Goal: Task Accomplishment & Management: Manage account settings

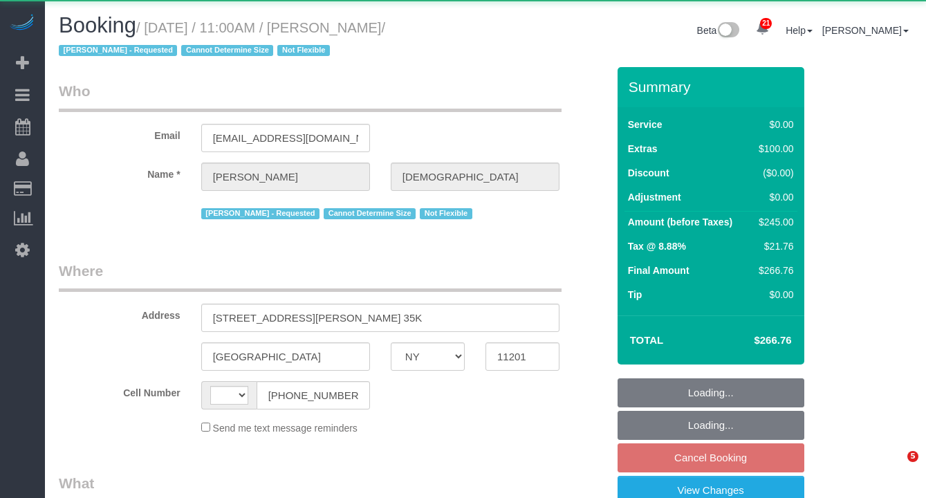
select select "NY"
select select "string:[GEOGRAPHIC_DATA]"
select select "object:807"
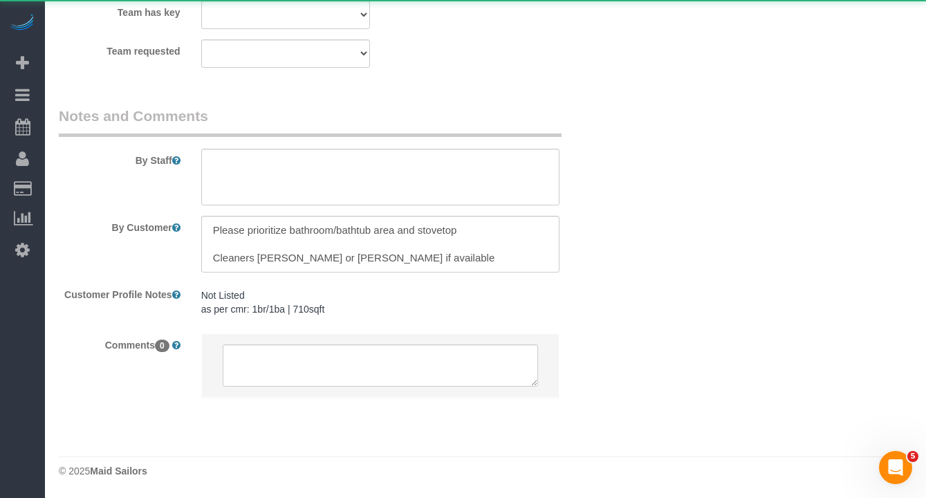
select select "string:stripe-pm_1QlXDe4VGloSiKo7mOoR9kTt"
select select "1"
select select "spot4"
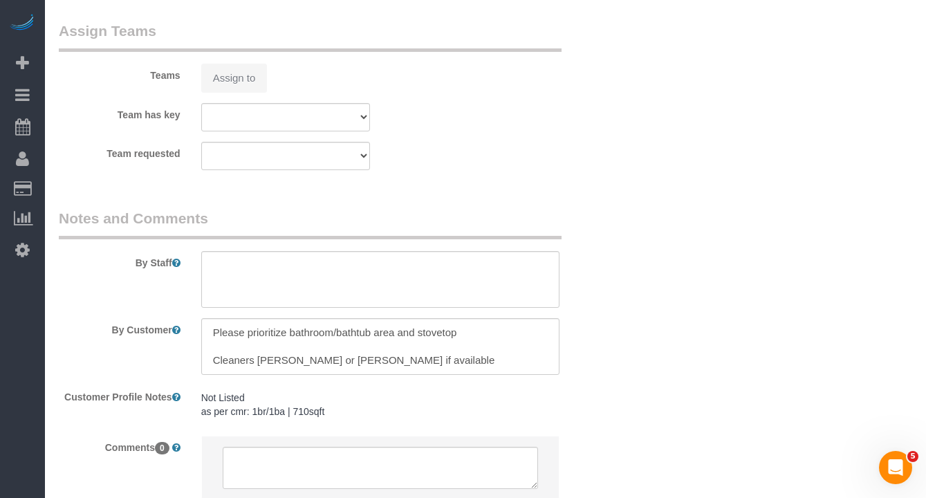
select select "object:1335"
select select "number:58"
select select "number:90"
select select "number:15"
select select "number:5"
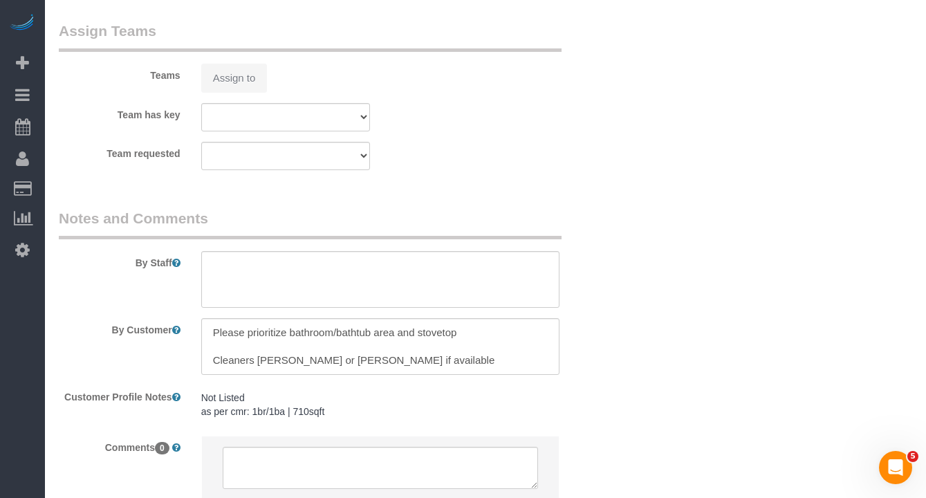
select select "1"
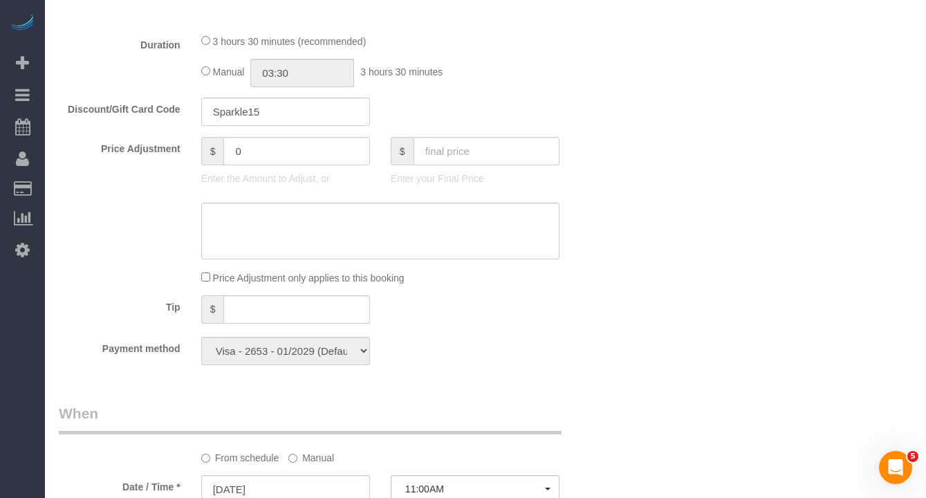
scroll to position [1276, 0]
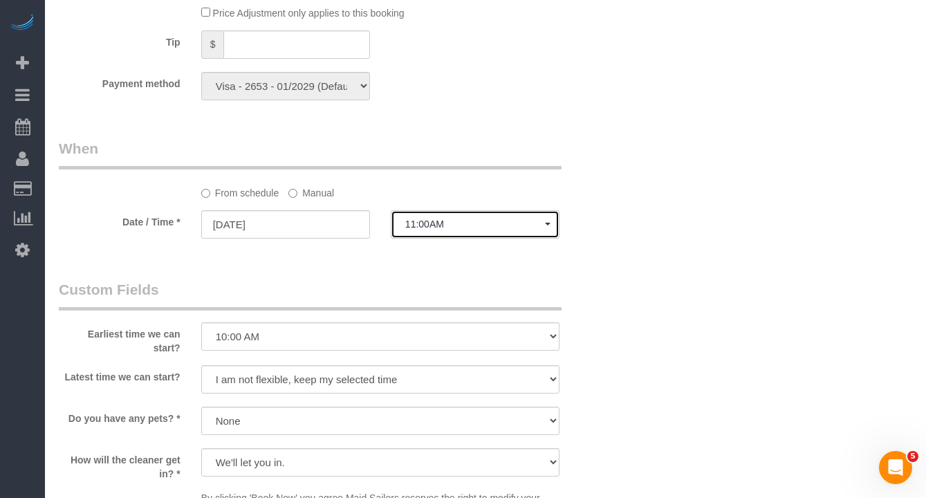
click at [475, 222] on span "11:00AM" at bounding box center [475, 224] width 140 height 11
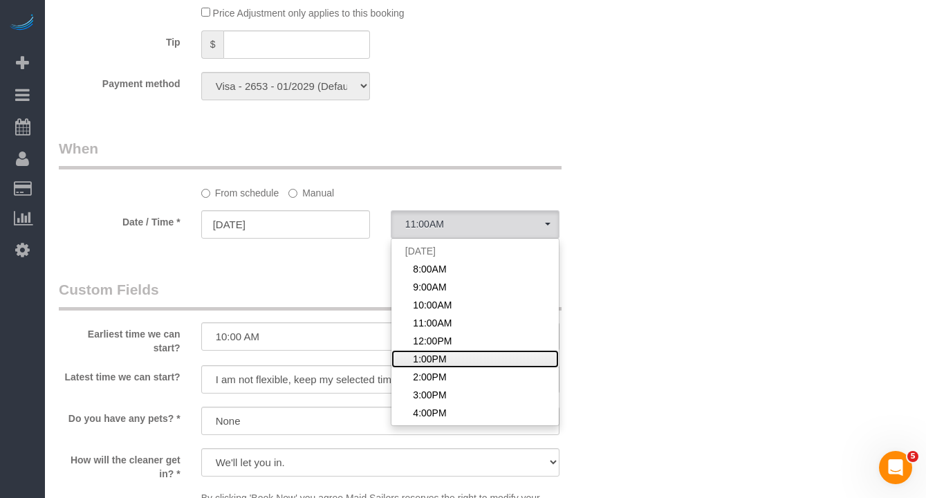
click at [435, 360] on span "1:00PM" at bounding box center [429, 359] width 33 height 14
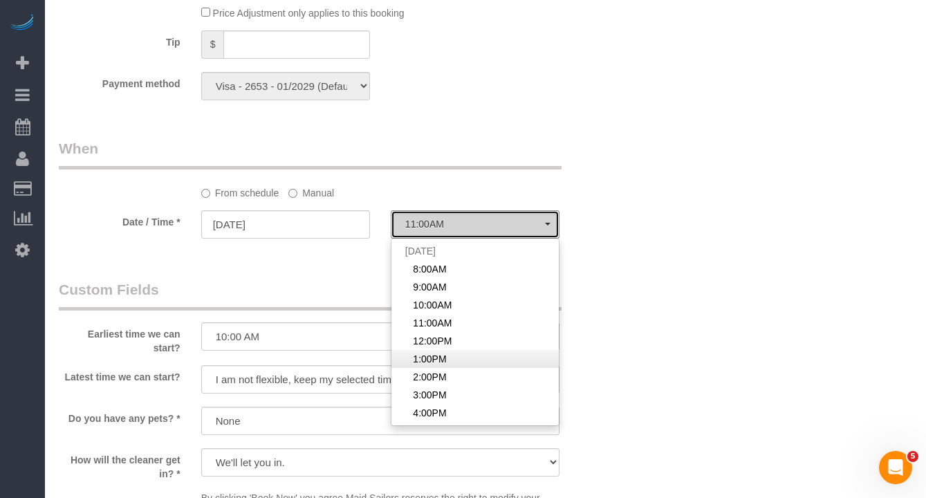
select select "spot6"
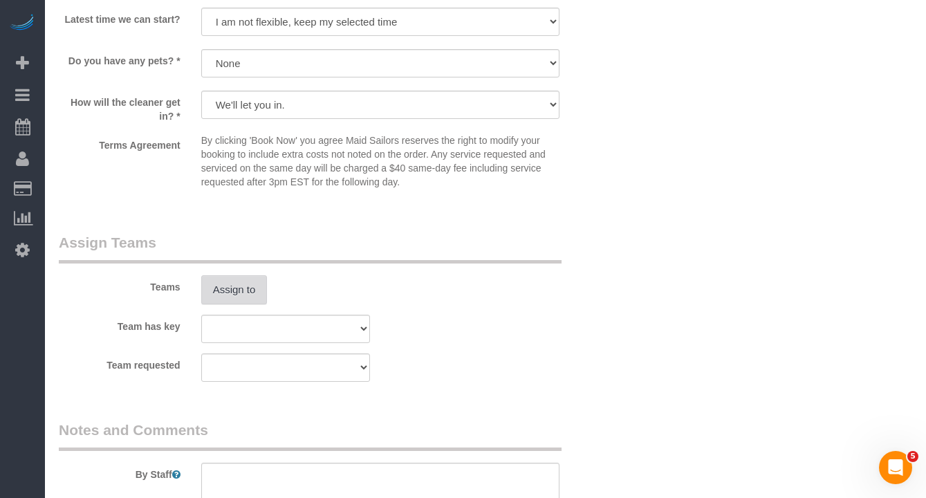
scroll to position [1638, 0]
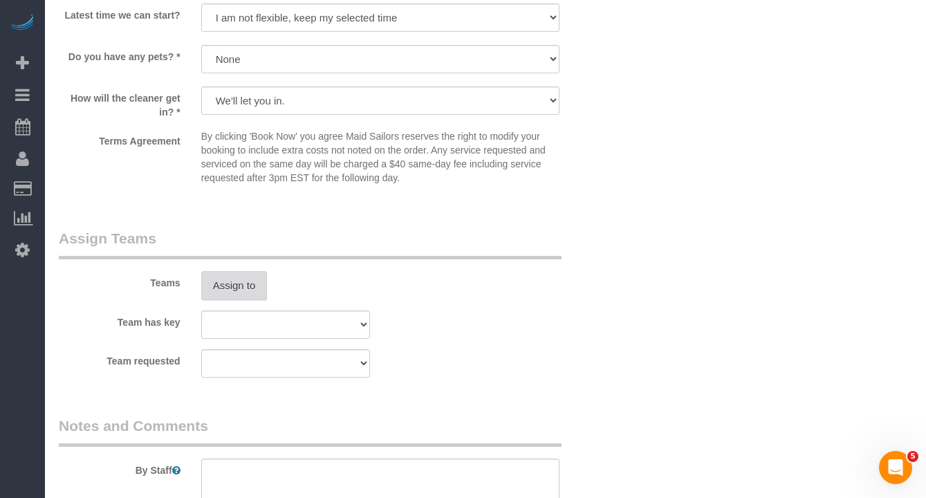
click at [260, 280] on button "Assign to" at bounding box center [234, 285] width 66 height 29
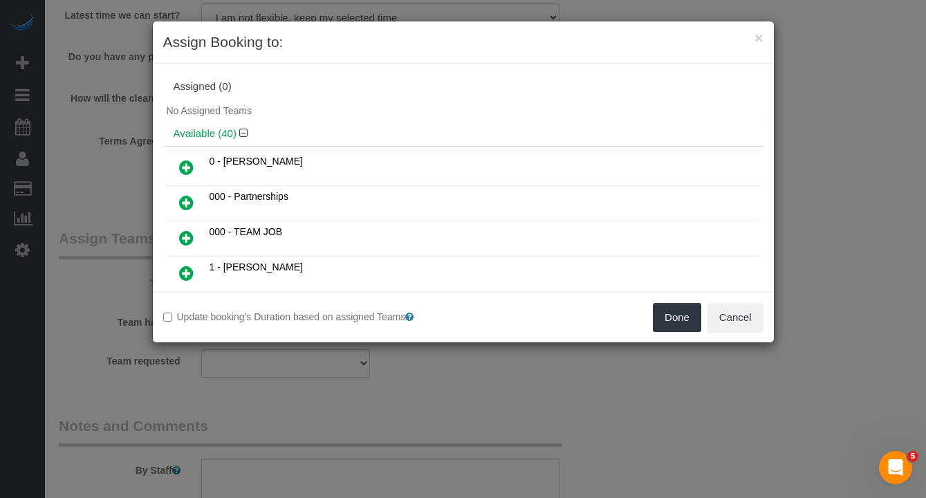
click at [327, 129] on h4 "Available (40)" at bounding box center [464, 134] width 580 height 12
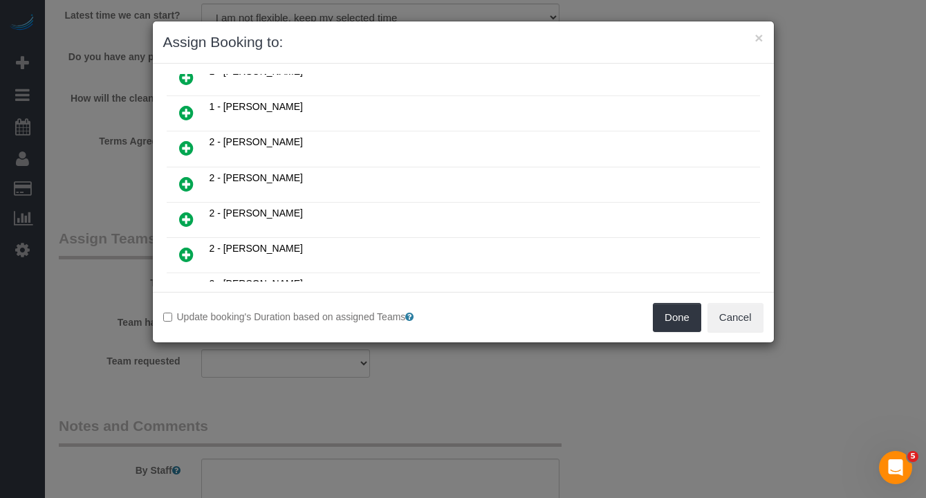
click at [188, 185] on icon at bounding box center [186, 184] width 15 height 17
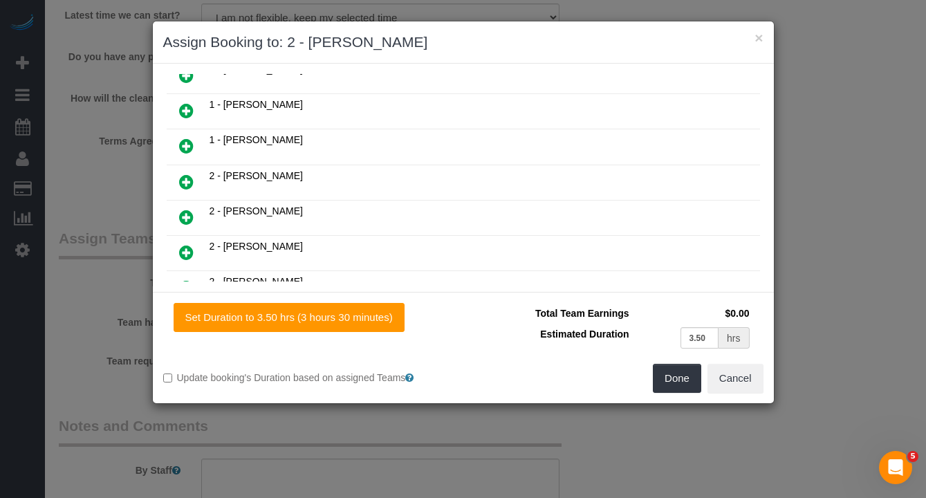
scroll to position [654, 0]
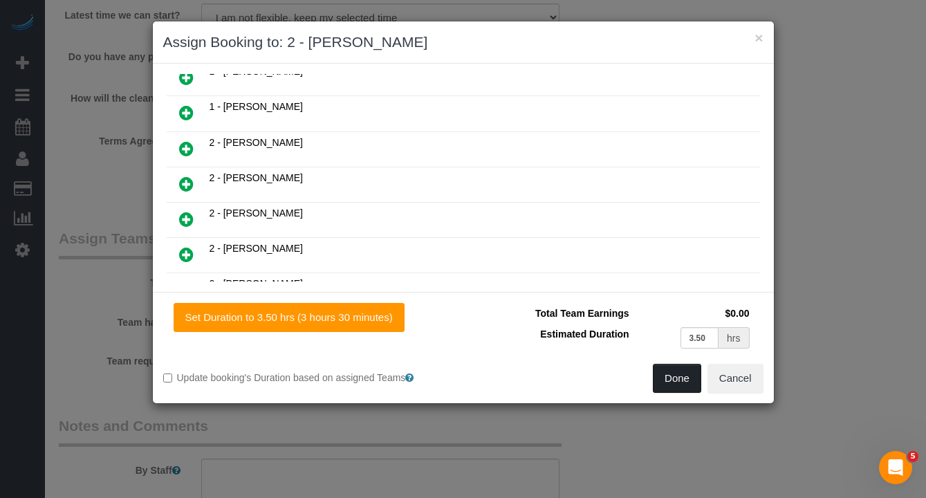
click at [672, 376] on button "Done" at bounding box center [677, 378] width 48 height 29
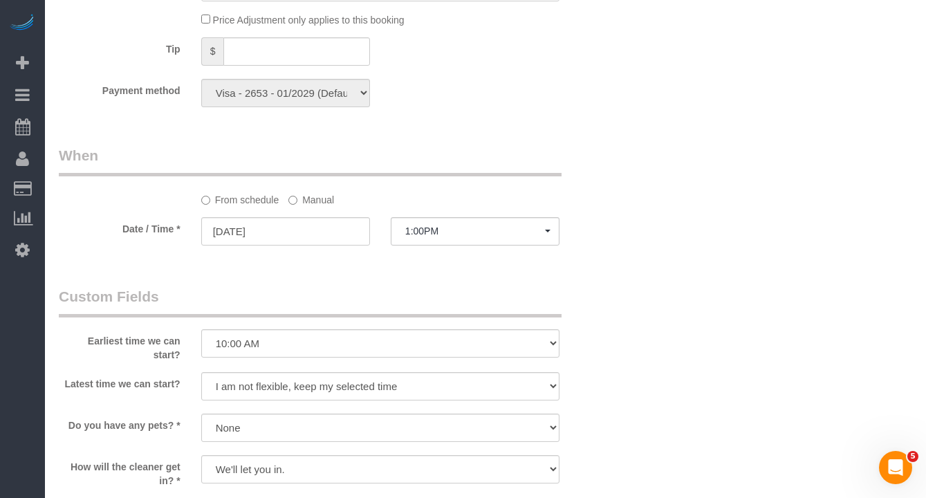
scroll to position [1232, 0]
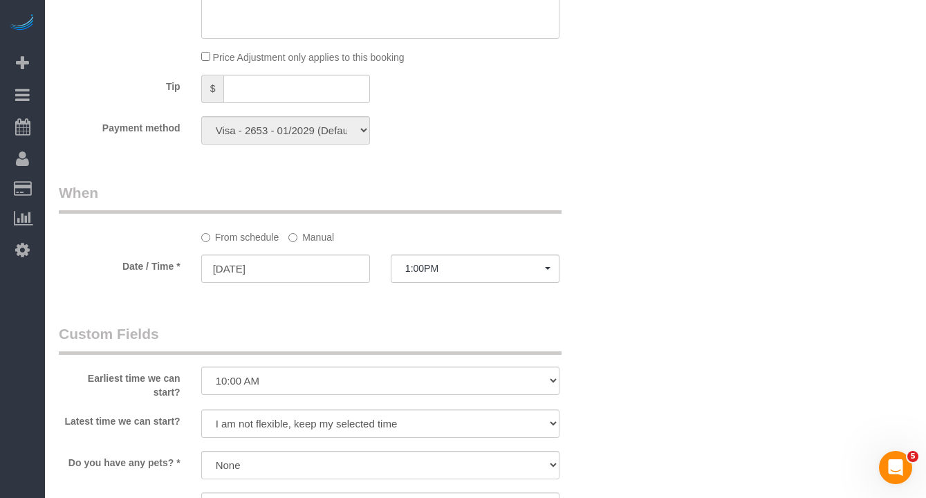
click at [683, 344] on div "Who Email [EMAIL_ADDRESS][DOMAIN_NAME] Name * [PERSON_NAME] [PERSON_NAME] - Req…" at bounding box center [486, 0] width 854 height 2331
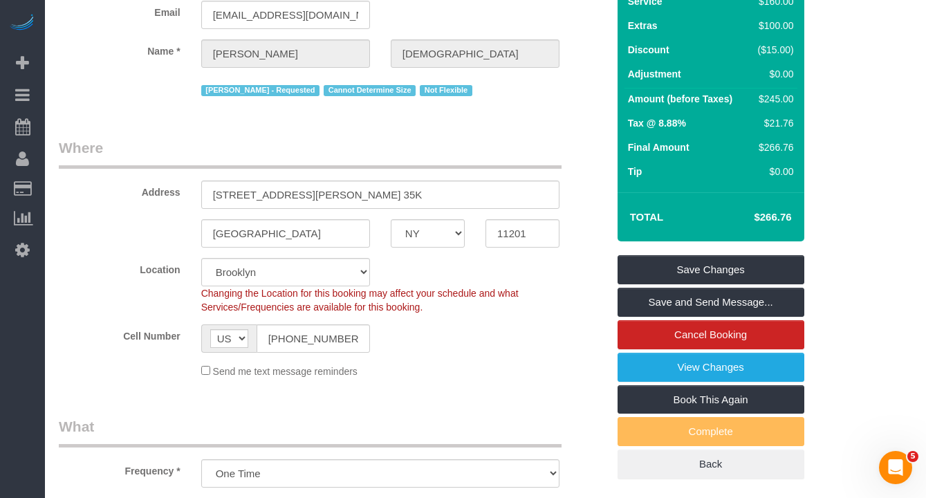
scroll to position [106, 0]
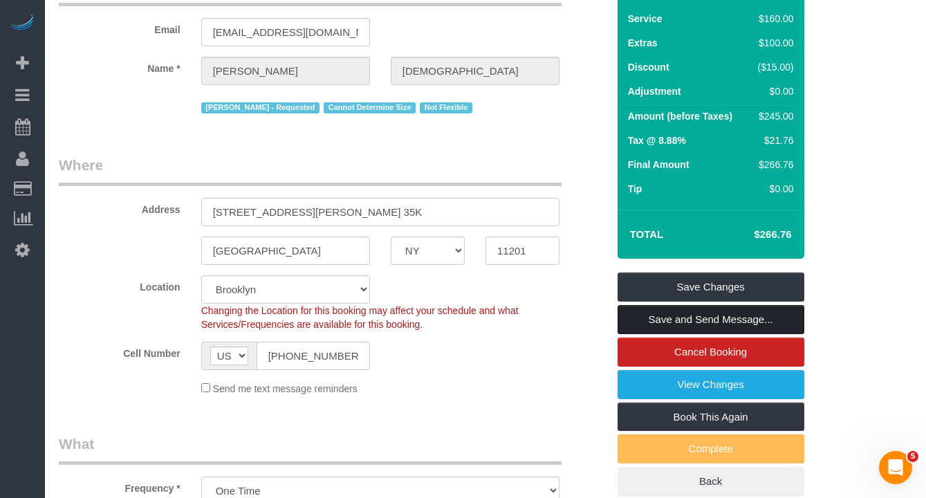
click at [706, 323] on link "Save and Send Message..." at bounding box center [711, 319] width 187 height 29
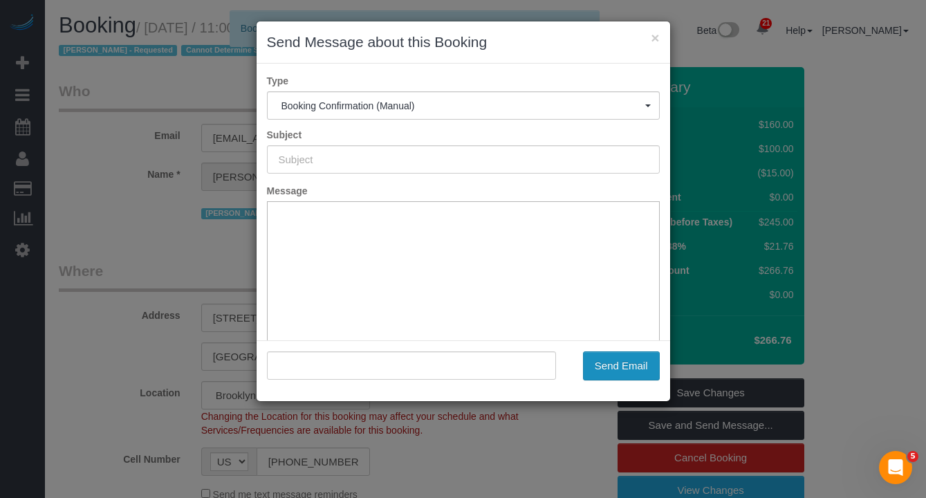
scroll to position [0, 0]
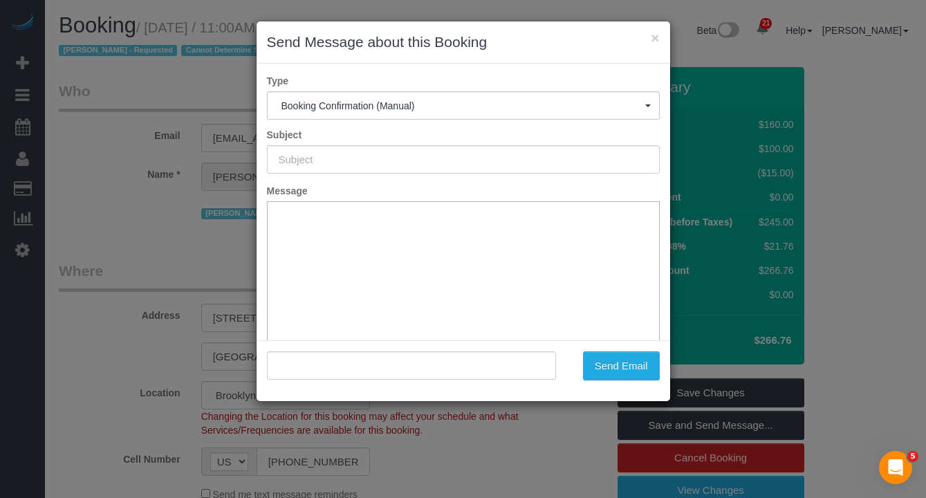
type input "Cleaning Confirmed for [DATE] 1:00pm"
type input ""[PERSON_NAME]" <[EMAIL_ADDRESS][DOMAIN_NAME]>"
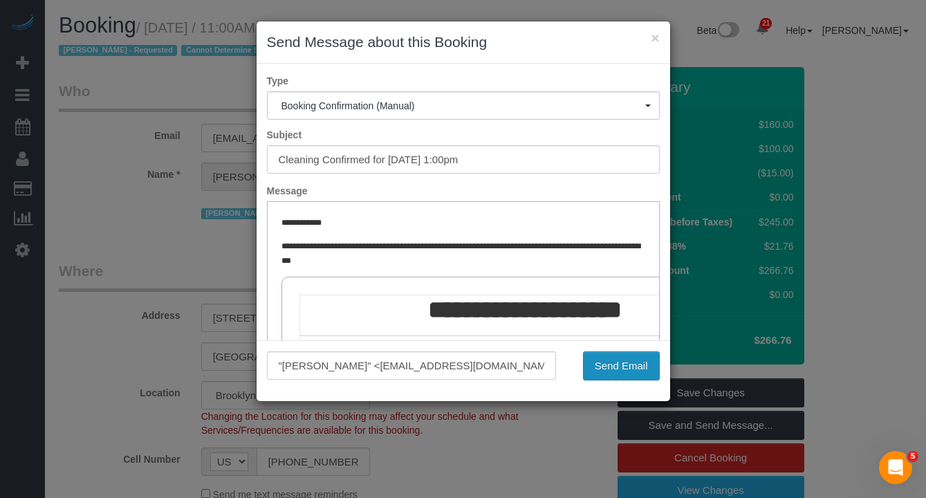
click at [627, 369] on button "Send Email" at bounding box center [621, 365] width 77 height 29
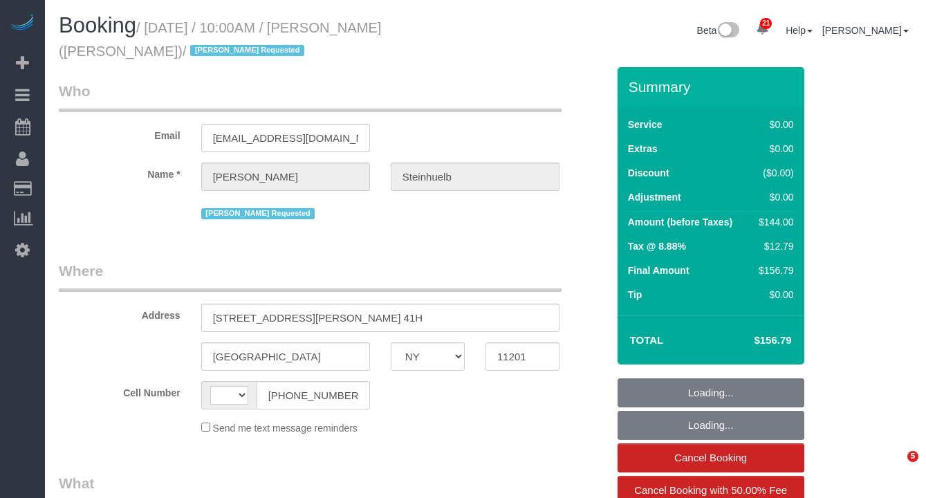
select select "NY"
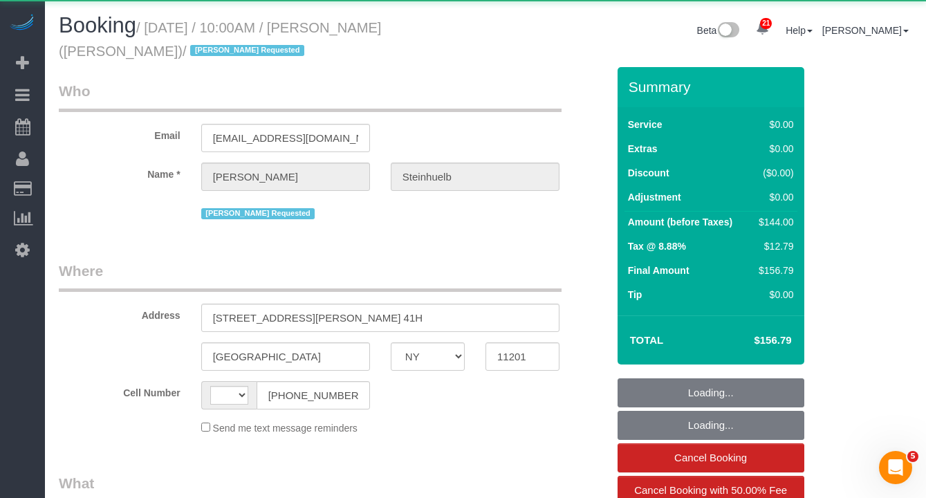
click at [154, 35] on small "/ [DATE] / 10:00AM / [PERSON_NAME] ([PERSON_NAME]) / [PERSON_NAME] Requested" at bounding box center [220, 39] width 322 height 39
select select "object:562"
select select "string:stripe-pm_1ODYhj4VGloSiKo7TE8yzToD"
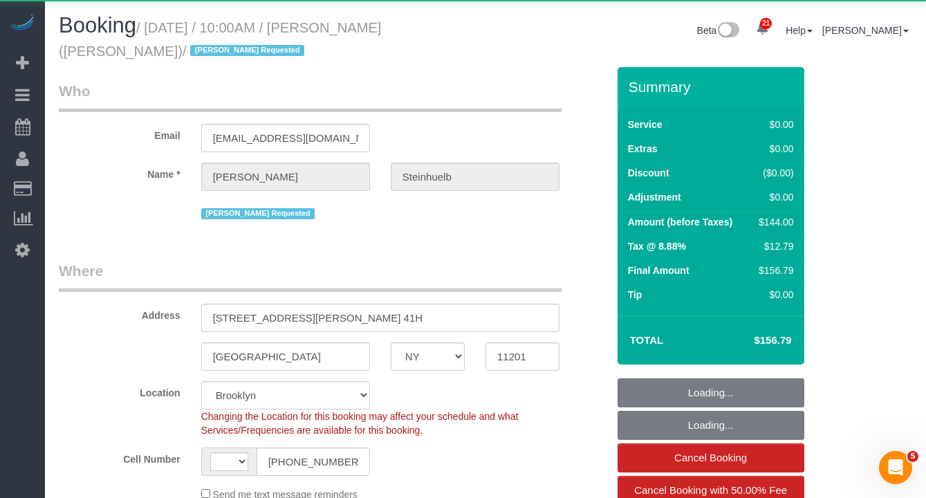
select select "object:818"
select select "string:US"
select select "spot1"
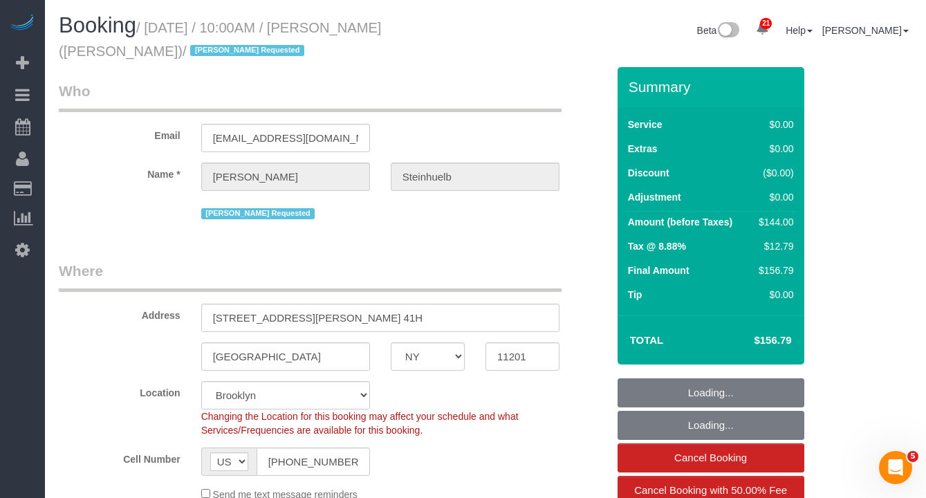
select select "1"
select select "number:89"
select select "number:90"
select select "number:15"
select select "number:6"
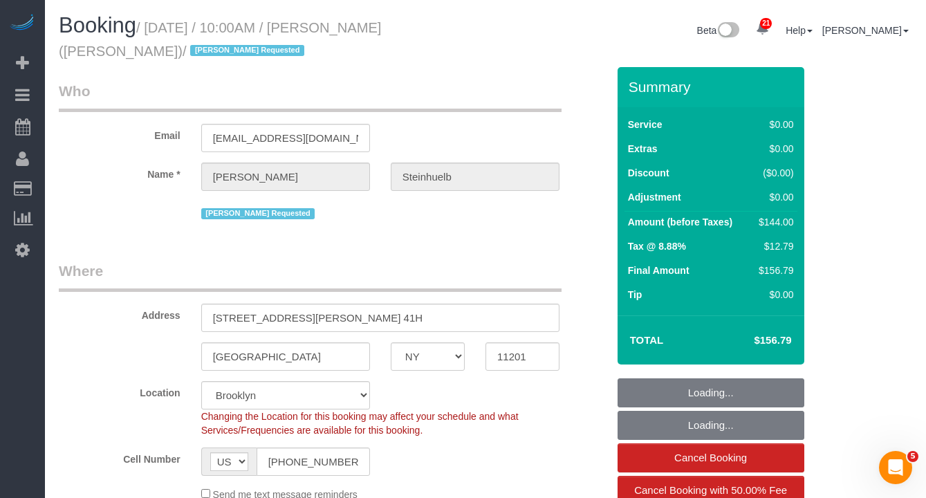
select select "1"
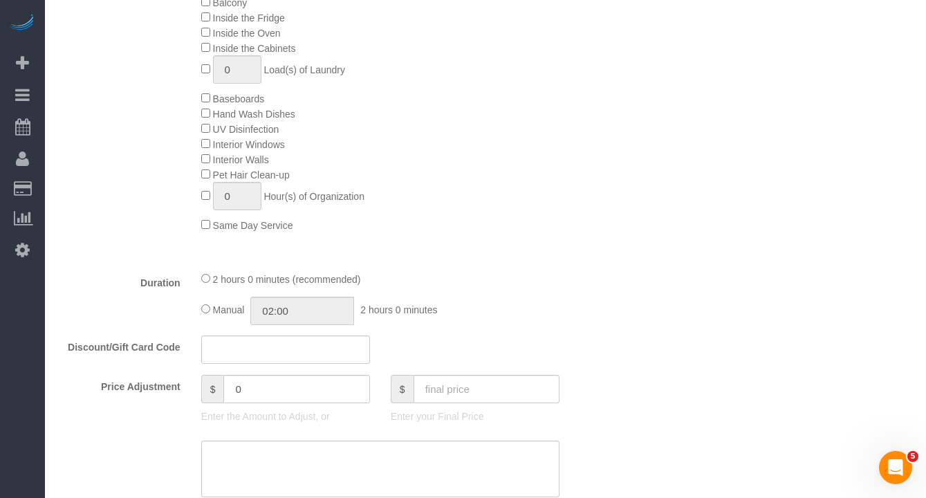
scroll to position [778, 0]
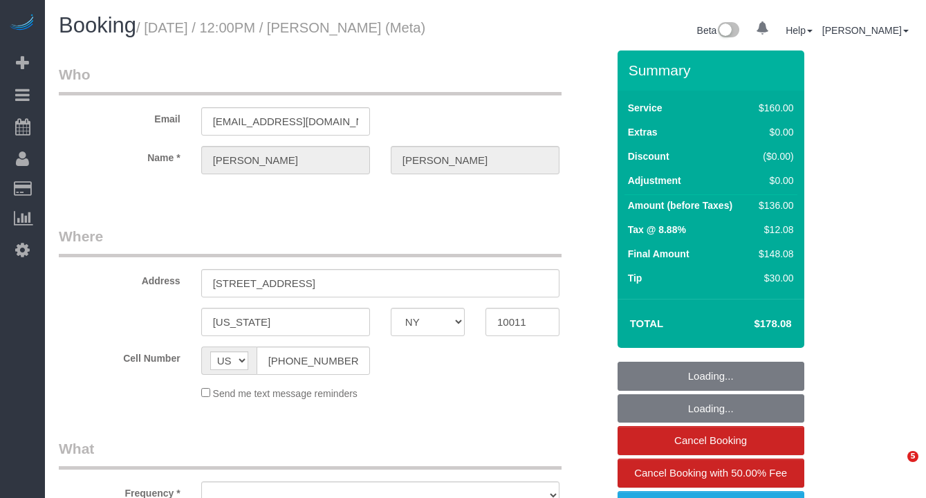
select select "NY"
select select "object:737"
select select "number:89"
select select "number:90"
select select "number:15"
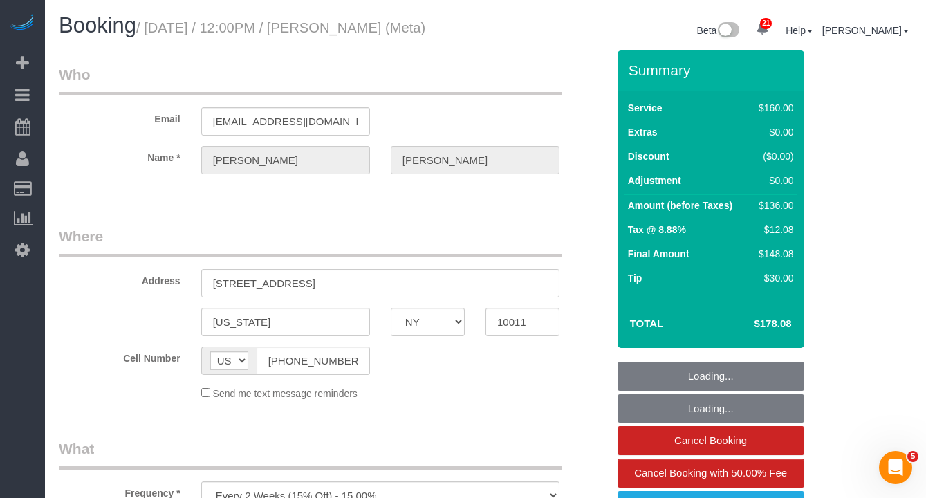
select select "number:7"
select select "spot1"
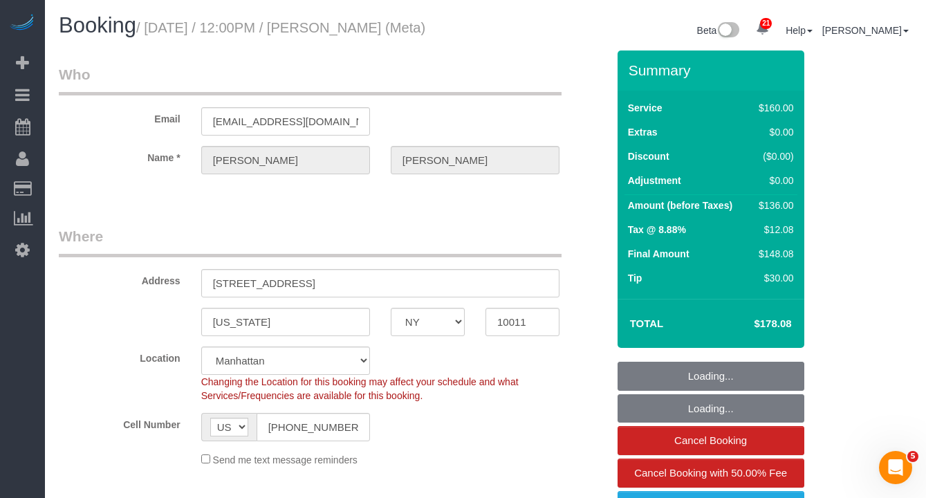
select select "string:stripe-pm_1OIdQF4VGloSiKo7VdHbKphS"
select select "object:1490"
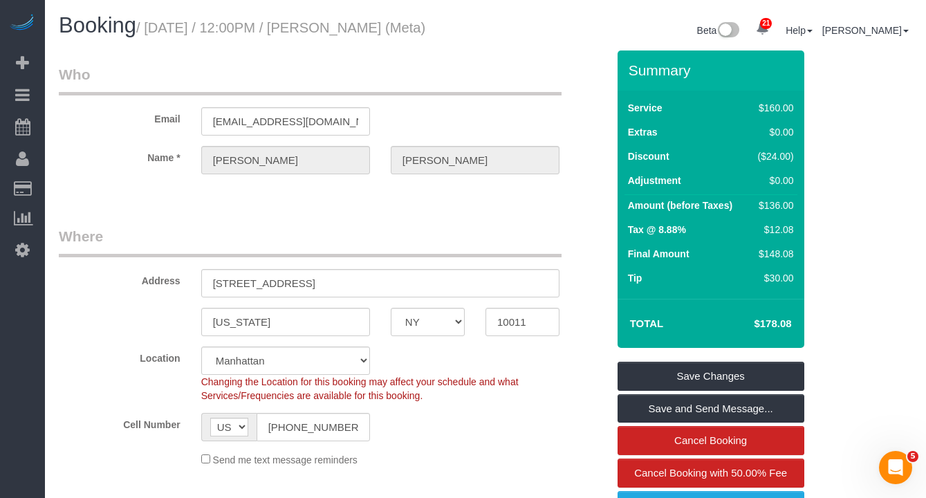
drag, startPoint x: 177, startPoint y: 64, endPoint x: 163, endPoint y: 39, distance: 29.1
click at [176, 44] on div "Booking / [DATE] / 12:00PM / [PERSON_NAME] (Meta)" at bounding box center [266, 29] width 437 height 30
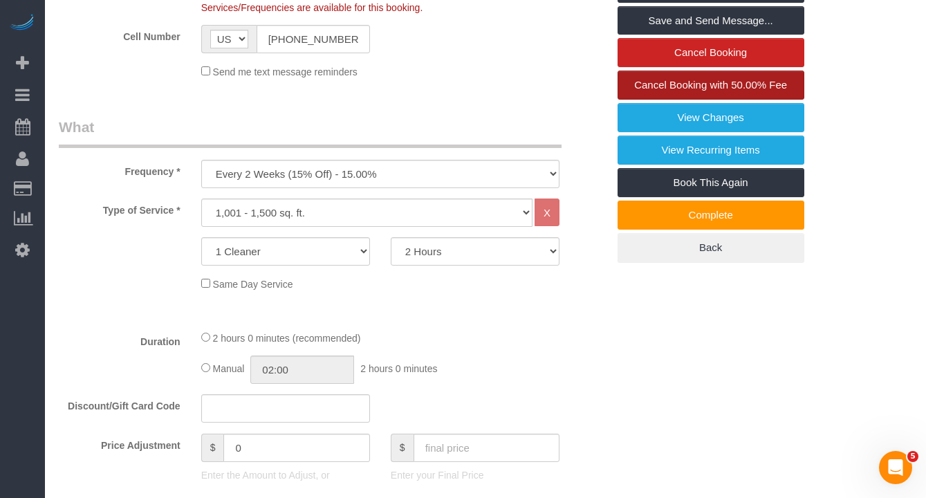
scroll to position [389, 0]
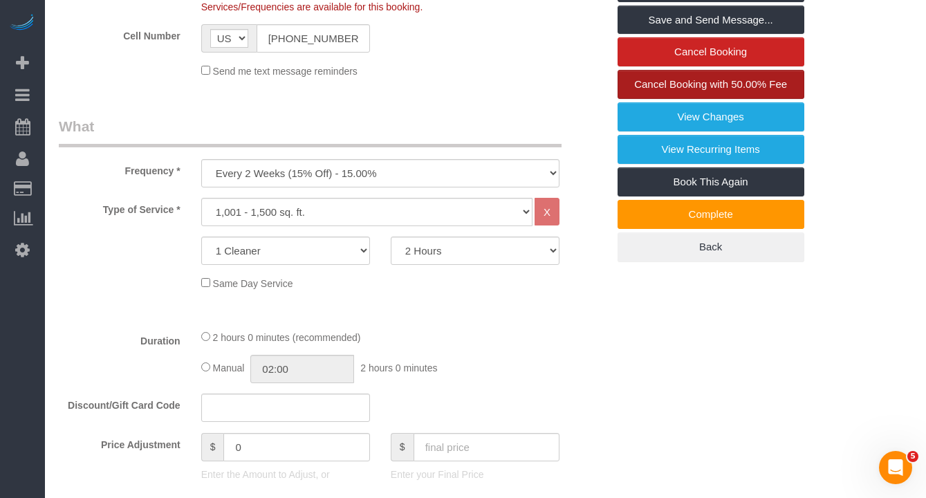
click at [663, 90] on span "Cancel Booking with 50.00% Fee" at bounding box center [710, 84] width 153 height 12
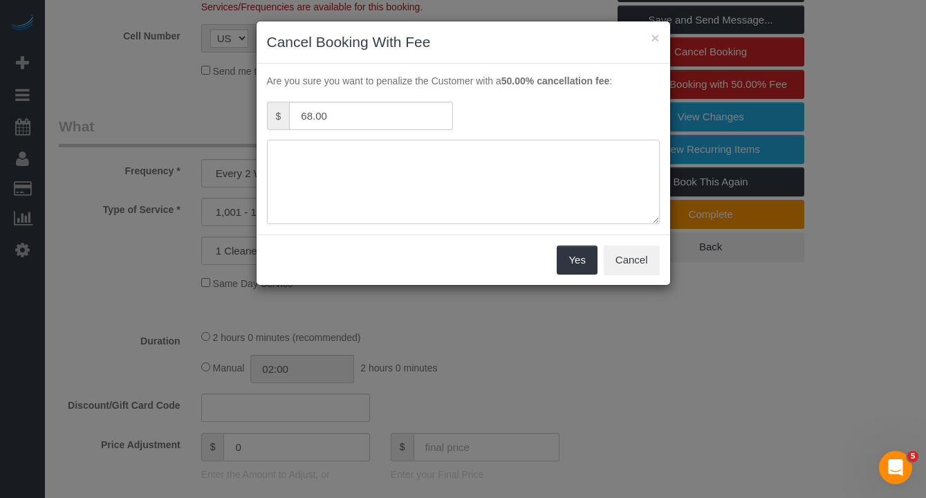
click at [434, 198] on textarea at bounding box center [463, 182] width 393 height 84
click at [450, 181] on textarea at bounding box center [463, 182] width 393 height 84
click at [376, 180] on textarea at bounding box center [463, 182] width 393 height 84
type textarea "L"
type textarea "Unable to open the lockbox."
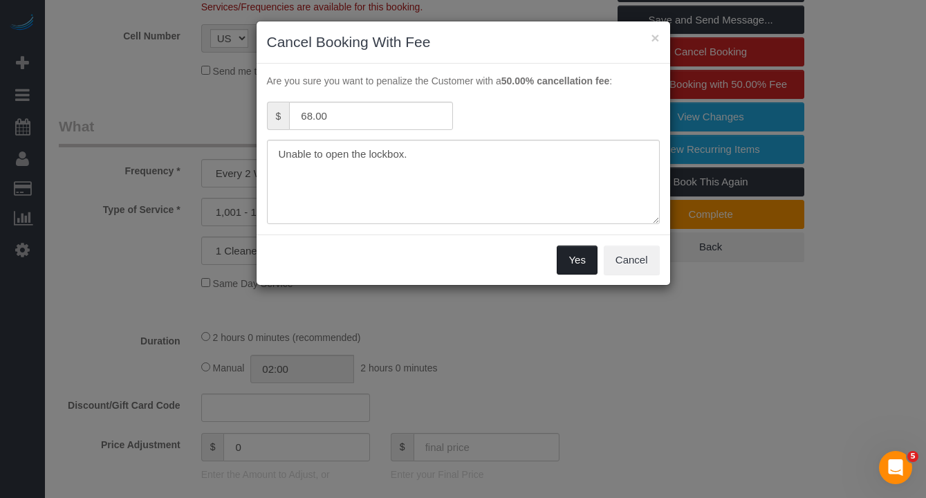
drag, startPoint x: 571, startPoint y: 261, endPoint x: 557, endPoint y: 262, distance: 13.9
click at [571, 261] on button "Yes" at bounding box center [577, 260] width 40 height 29
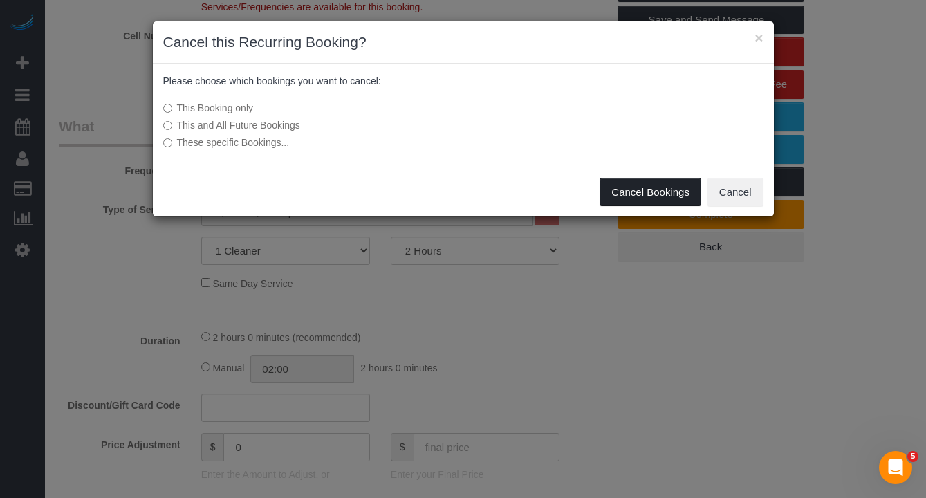
click at [631, 194] on button "Cancel Bookings" at bounding box center [651, 192] width 102 height 29
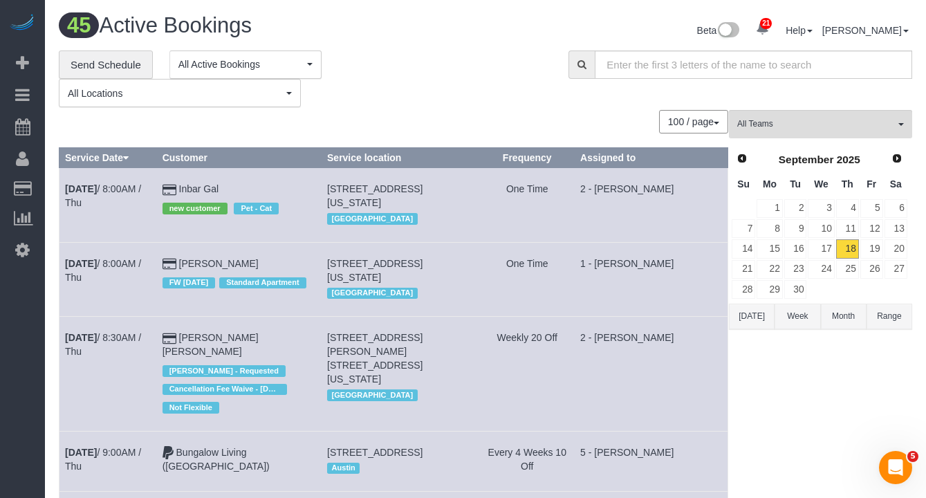
click at [468, 75] on div "**********" at bounding box center [303, 78] width 489 height 57
